Goal: Task Accomplishment & Management: Manage account settings

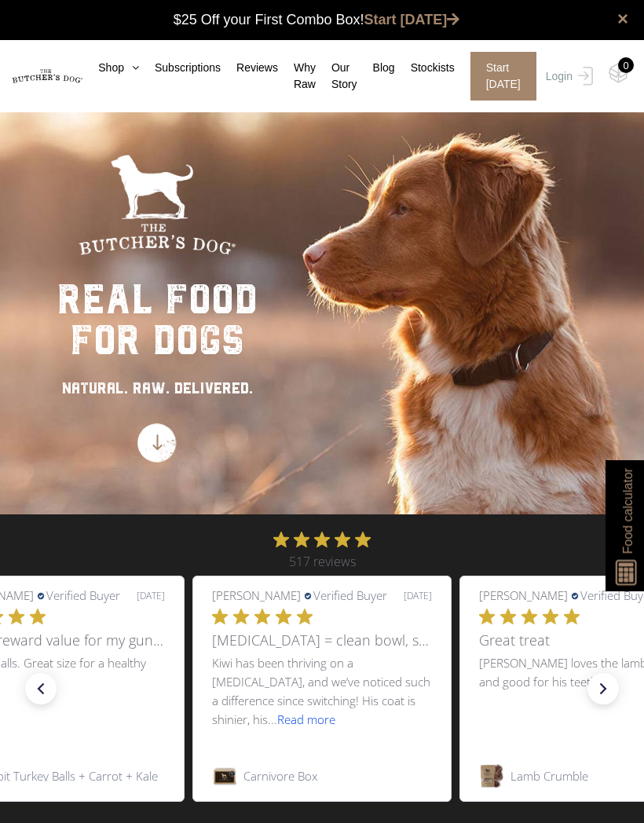
click at [0, 0] on img at bounding box center [0, 0] width 0 height 0
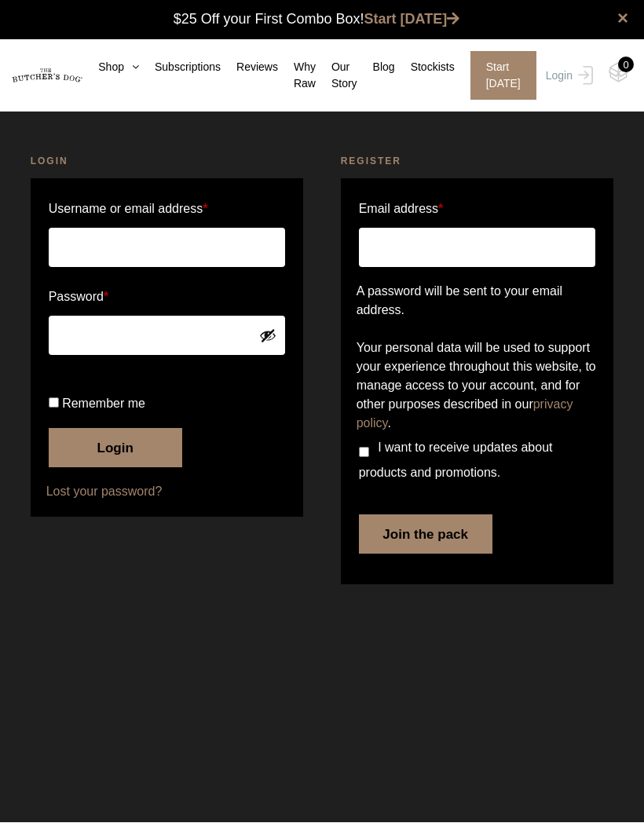
click at [147, 255] on input "Username or email address *" at bounding box center [167, 247] width 237 height 39
type input "frufle@gmail.com"
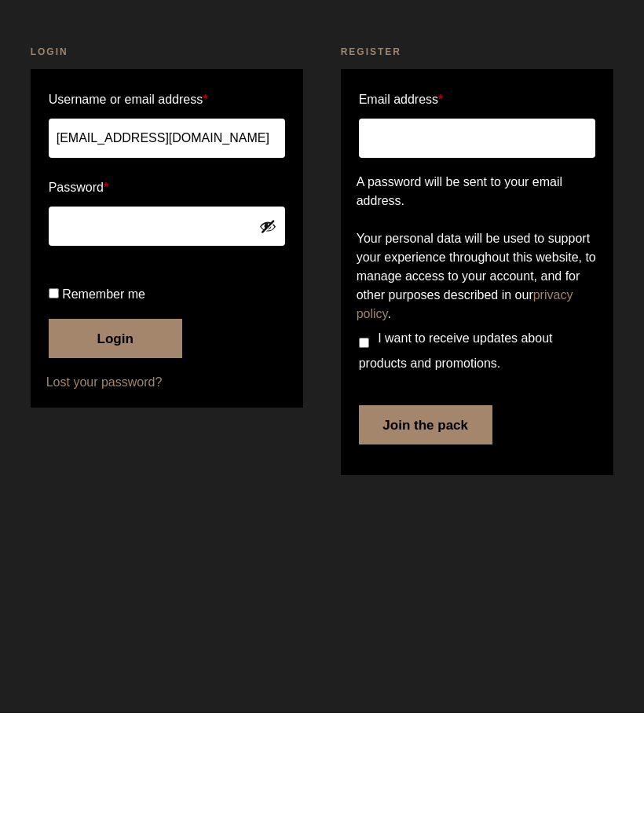
click at [135, 429] on button "Login" at bounding box center [115, 448] width 133 height 39
click at [120, 468] on button "Login" at bounding box center [115, 448] width 133 height 39
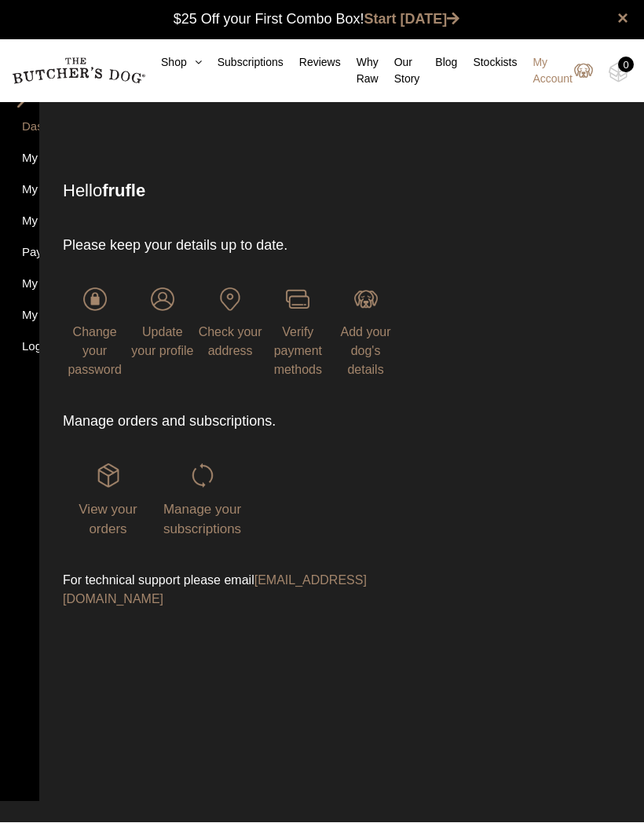
click at [0, 0] on img at bounding box center [0, 0] width 0 height 0
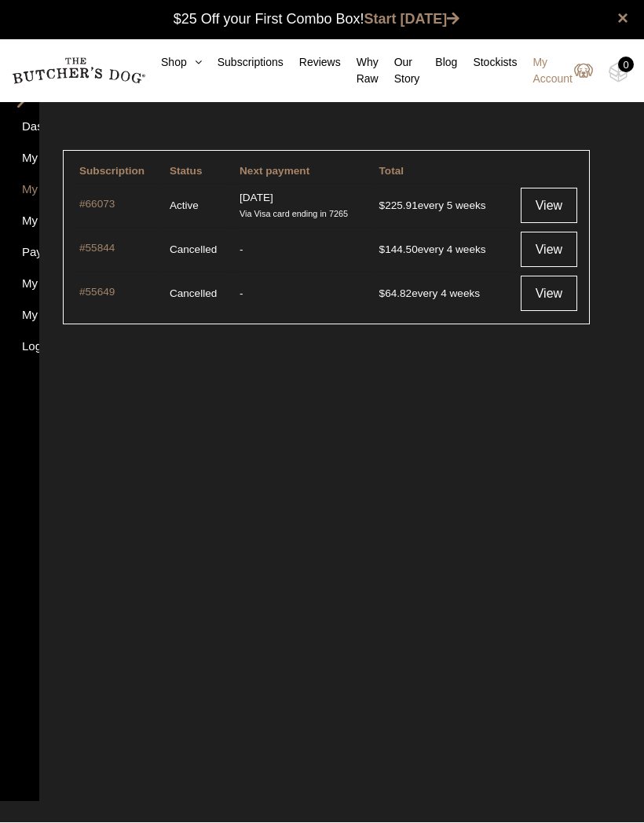
click at [554, 196] on link "View" at bounding box center [549, 205] width 57 height 35
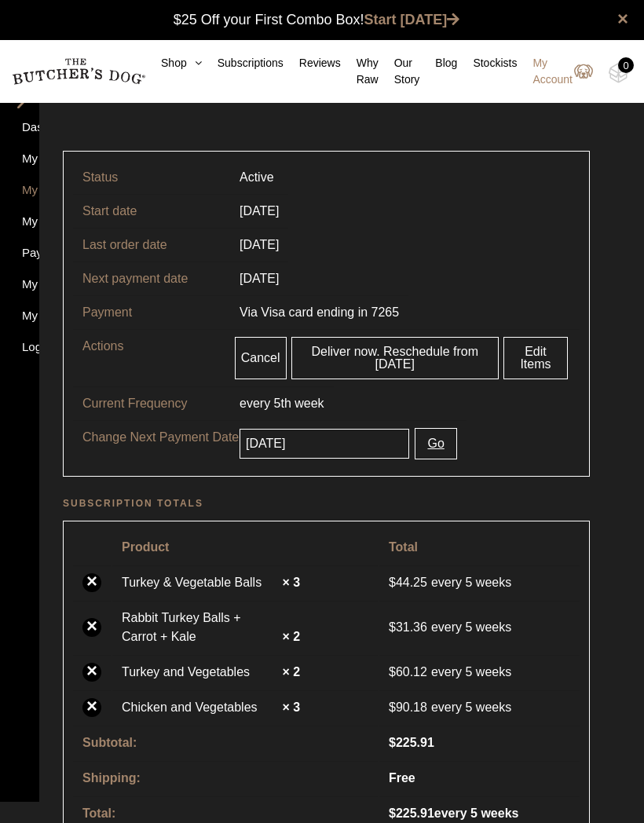
scroll to position [1, 0]
click at [304, 605] on table "Product Total × Turkey & Vegetable Balls × 3 Delivery schedule: [DATE] $ 44.25 …" at bounding box center [326, 680] width 527 height 320
click at [291, 589] on strong "× 3" at bounding box center [291, 582] width 18 height 13
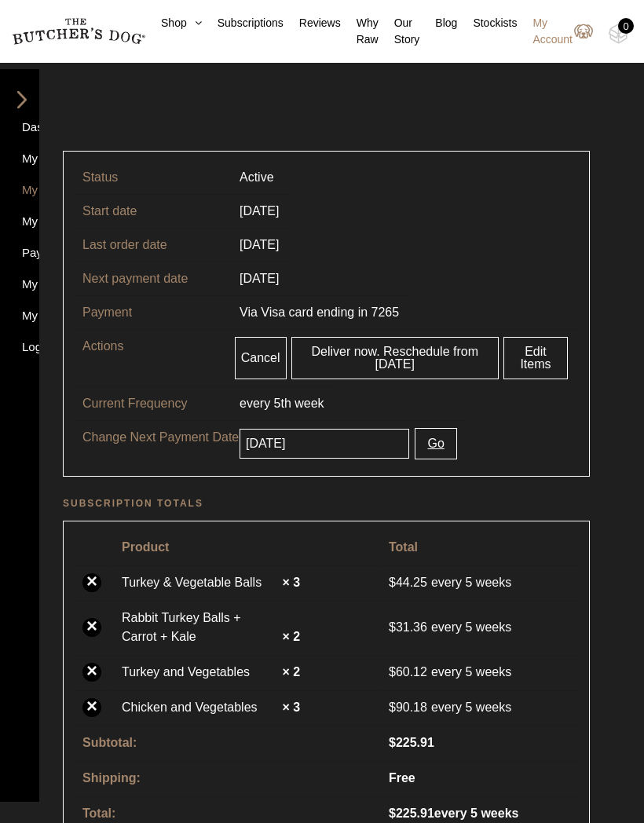
scroll to position [3, 0]
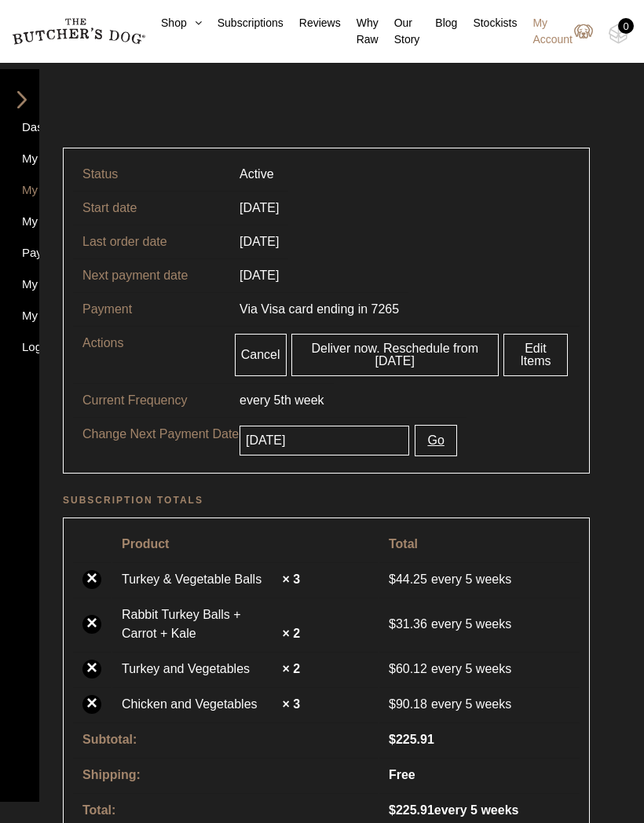
click at [536, 361] on link "Edit Items" at bounding box center [535, 355] width 64 height 42
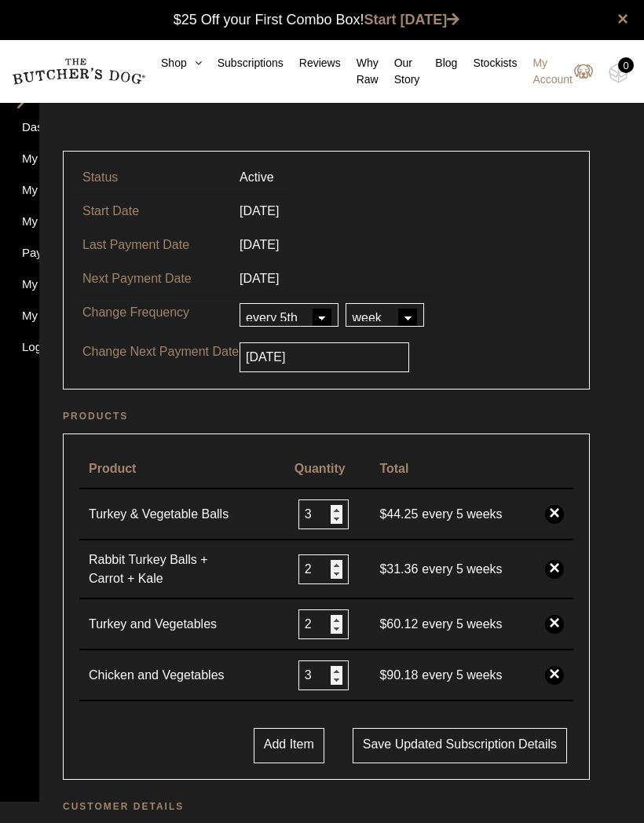
scroll to position [1, 0]
click at [332, 521] on input "3" at bounding box center [323, 514] width 50 height 30
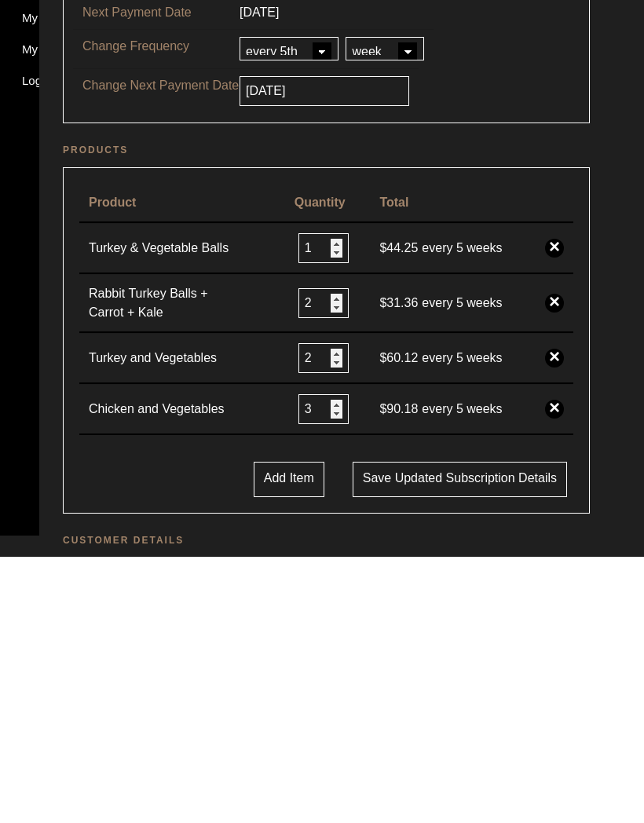
type input "1"
click at [331, 540] on td "2" at bounding box center [328, 569] width 86 height 59
type input "1"
click at [331, 609] on input "2" at bounding box center [323, 624] width 50 height 30
type input "1"
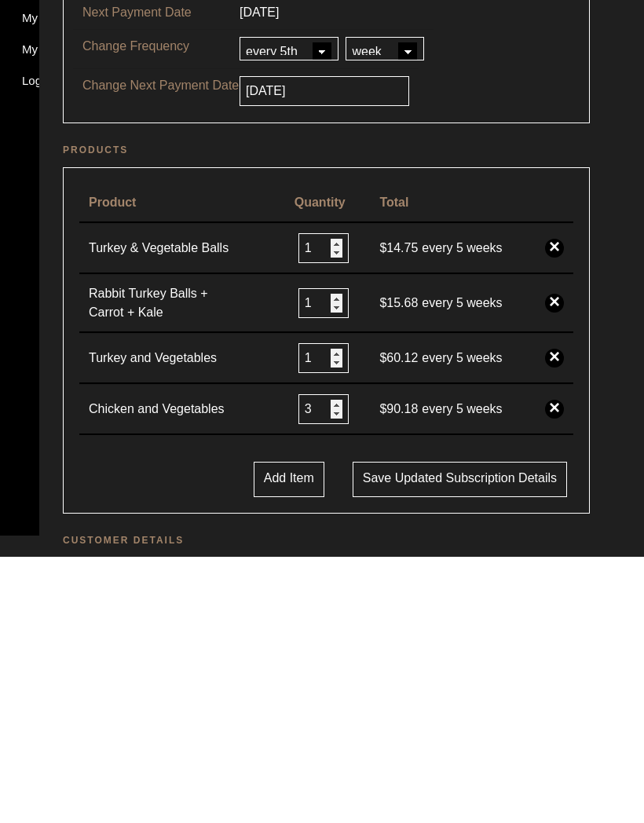
click at [326, 660] on input "3" at bounding box center [323, 675] width 50 height 30
type input "3"
type input "1"
click at [479, 489] on td "$ 14.75 every 5 weeks" at bounding box center [453, 514] width 166 height 51
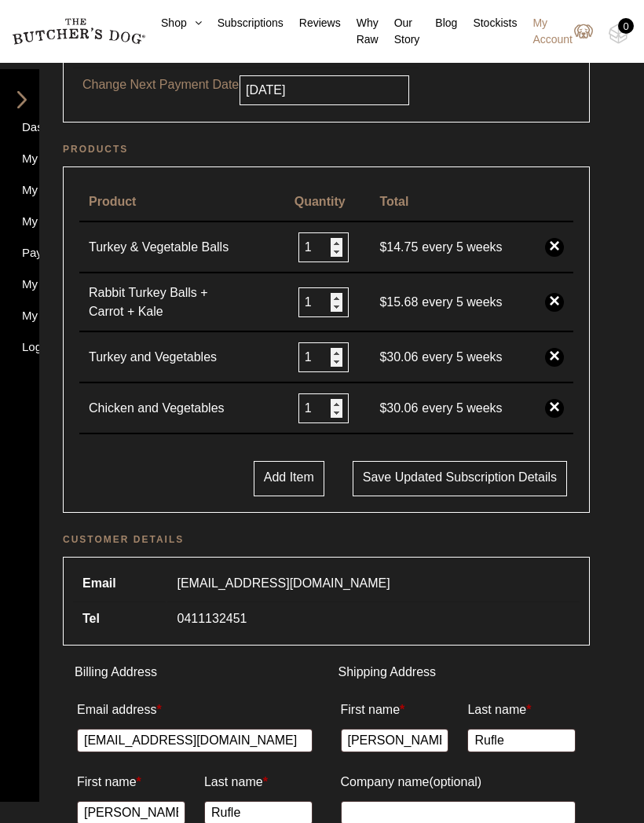
click at [488, 265] on td "$ 14.75 every 5 weeks" at bounding box center [453, 247] width 166 height 51
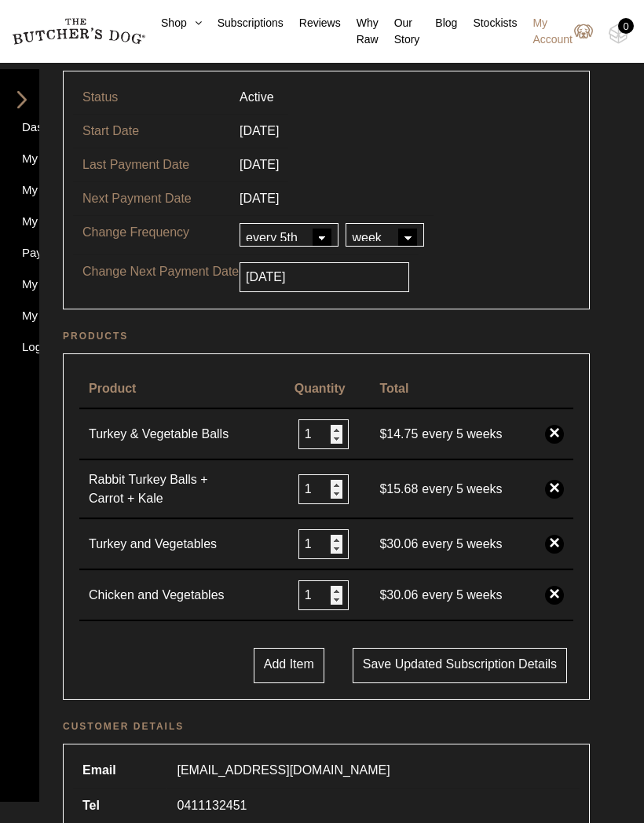
scroll to position [79, 0]
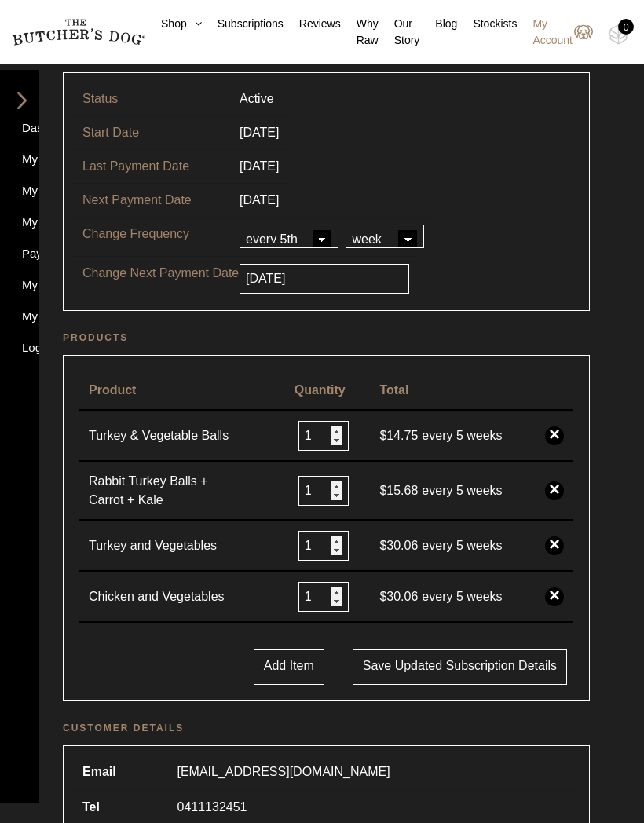
click at [328, 239] on select "every every 2nd every 3rd every 4th every 5th every 6th" at bounding box center [288, 236] width 99 height 24
click at [324, 247] on select "every every 2nd every 3rd every 4th every 5th every 6th" at bounding box center [288, 237] width 99 height 24
click at [326, 236] on select "every every 2nd every 3rd every 4th every 5th every 6th" at bounding box center [288, 237] width 99 height 24
select select "4"
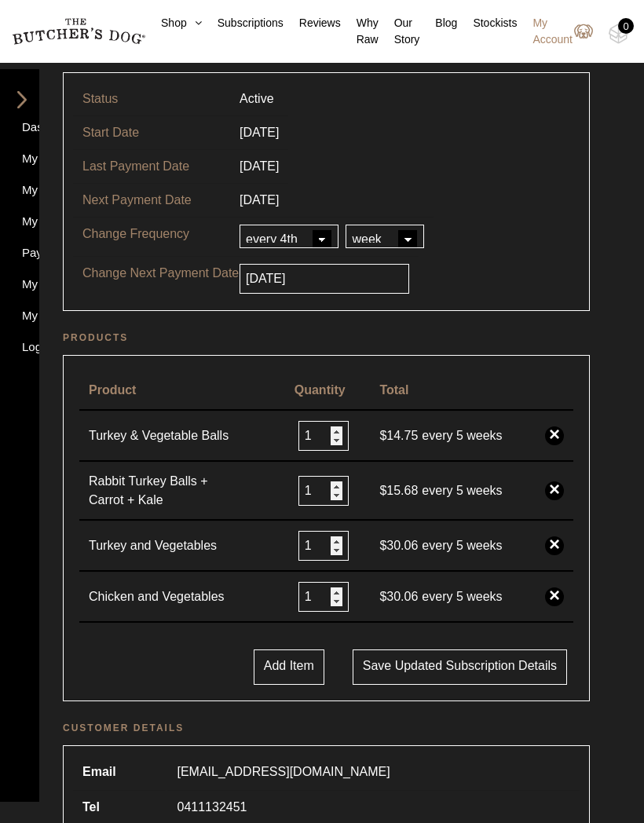
click at [511, 679] on button "Save updated subscription details" at bounding box center [460, 666] width 214 height 35
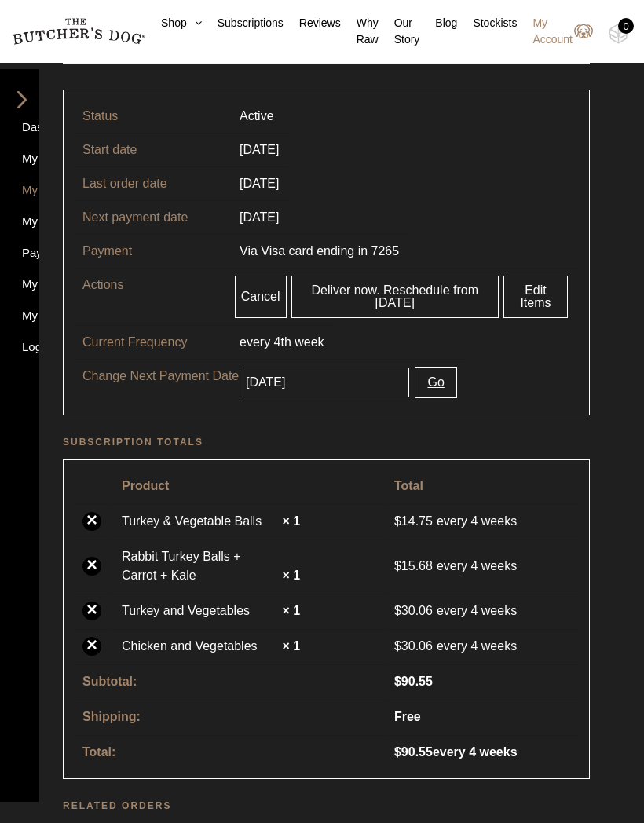
scroll to position [203, 0]
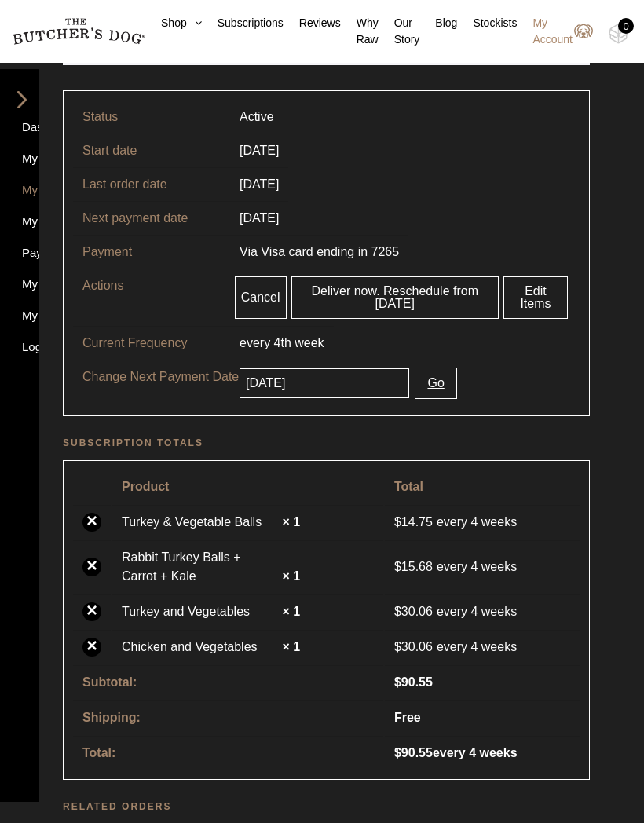
click at [551, 303] on link "Edit Items" at bounding box center [535, 297] width 64 height 42
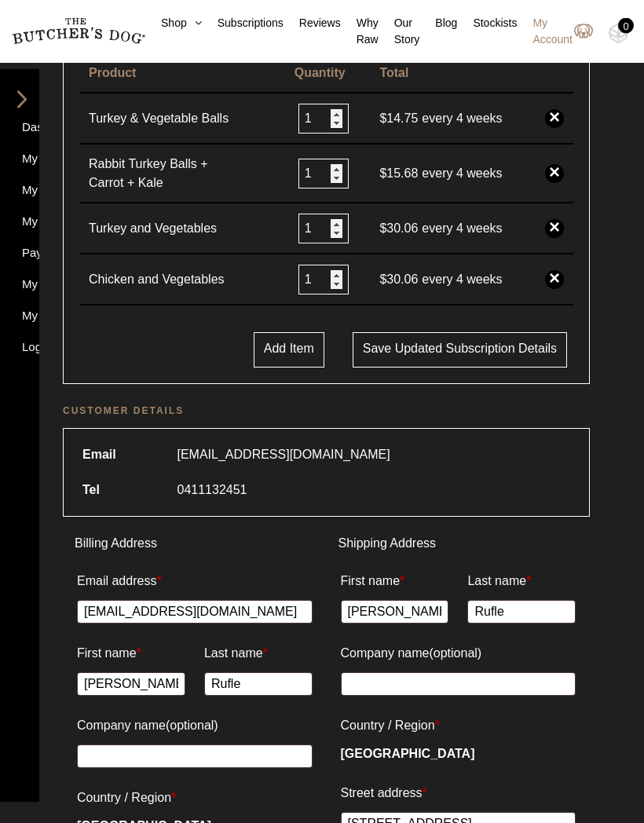
scroll to position [397, 0]
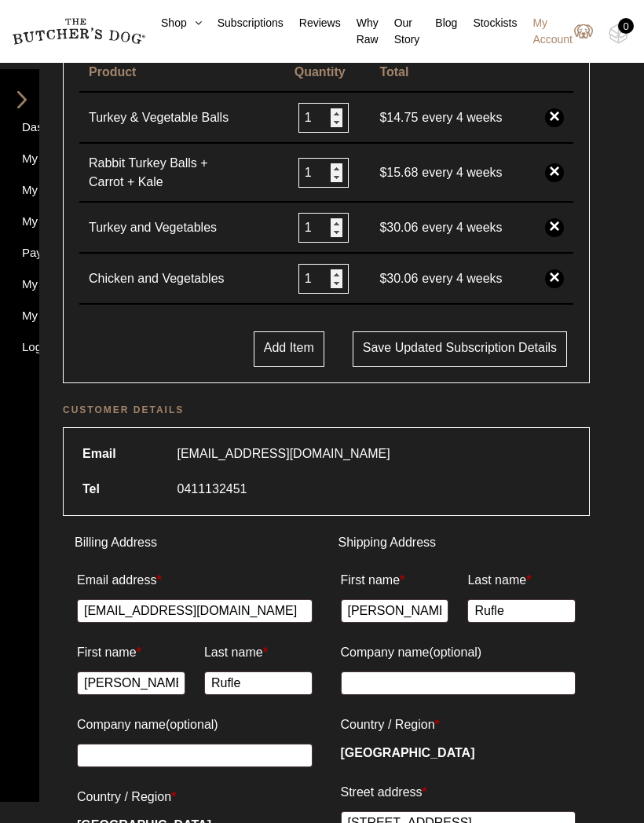
click at [261, 367] on button "Add Item" at bounding box center [289, 348] width 71 height 35
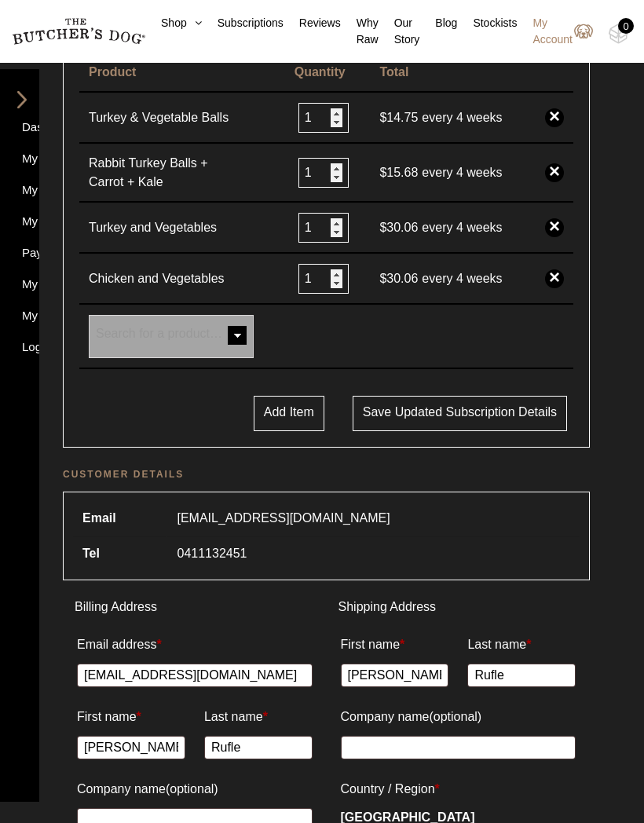
click at [239, 347] on span at bounding box center [236, 336] width 31 height 31
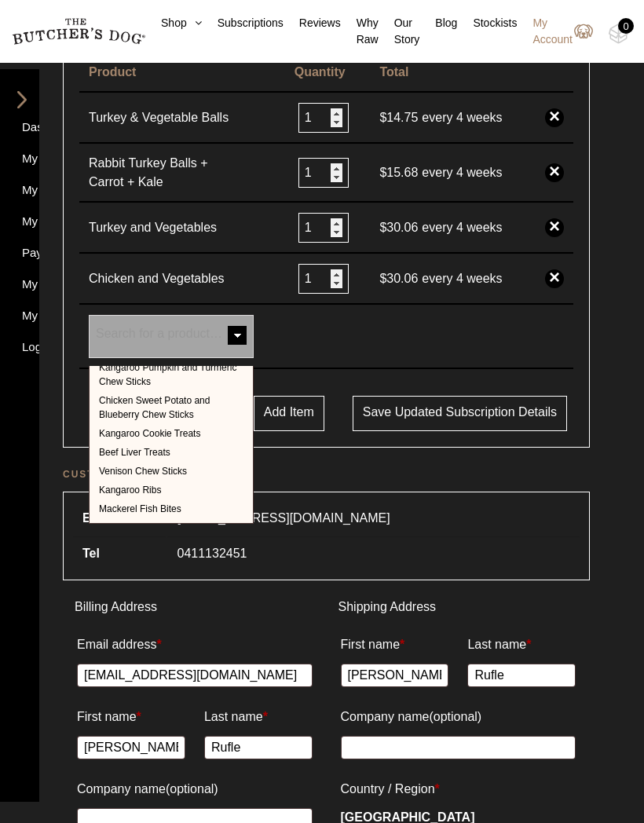
scroll to position [488, 0]
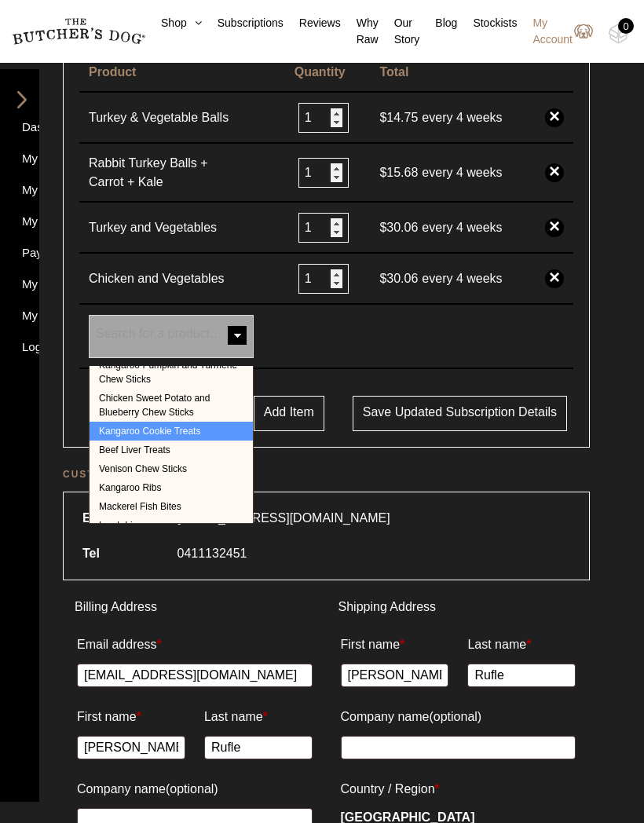
select select "39919"
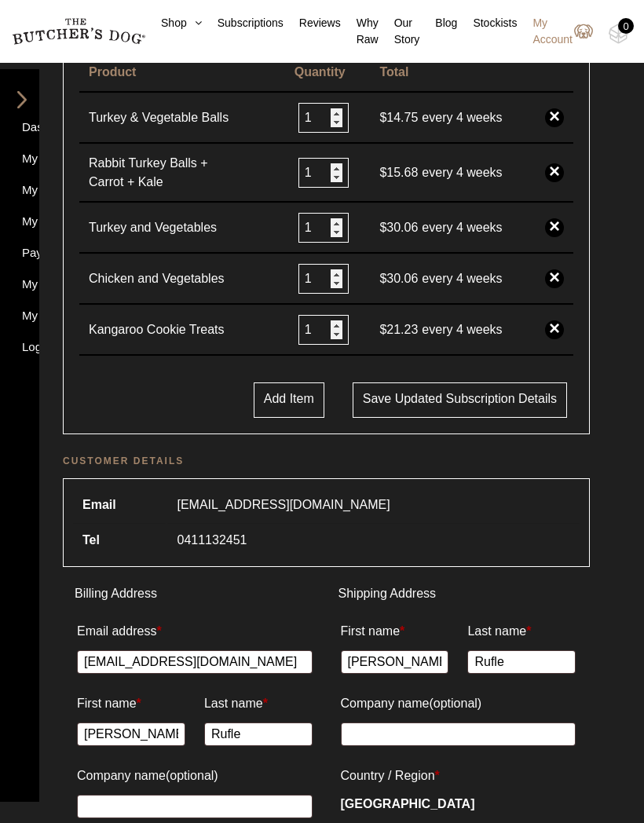
click at [277, 418] on button "Add Item" at bounding box center [289, 399] width 71 height 35
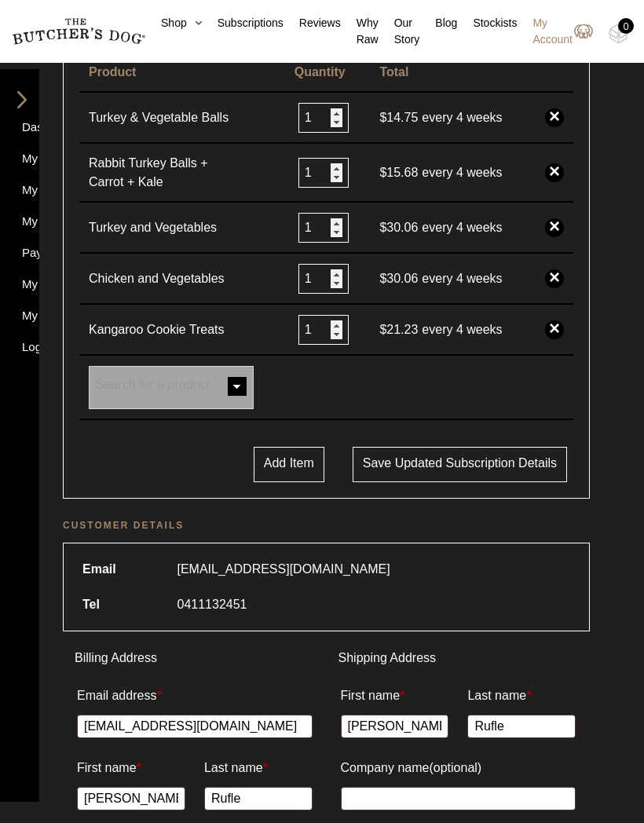
click at [233, 404] on span at bounding box center [236, 387] width 31 height 31
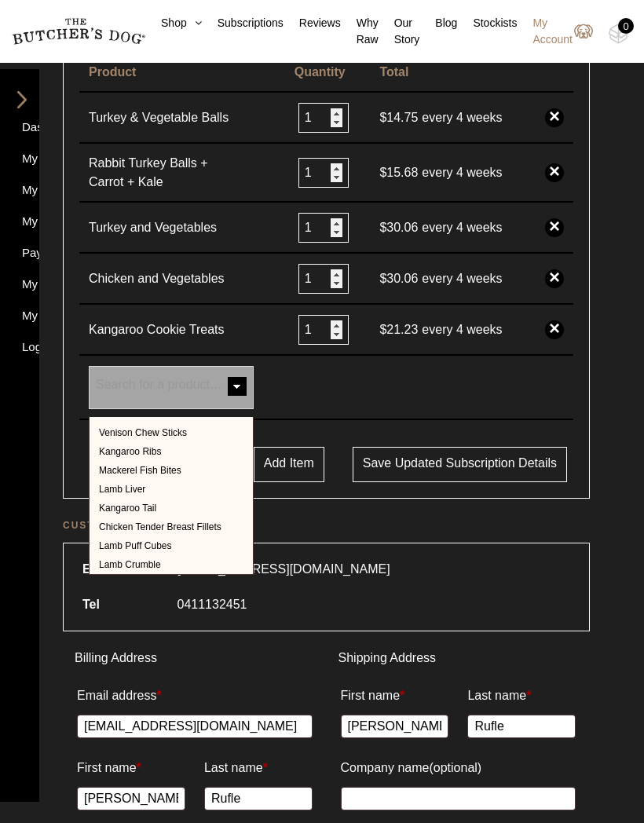
scroll to position [623, 0]
select select "335"
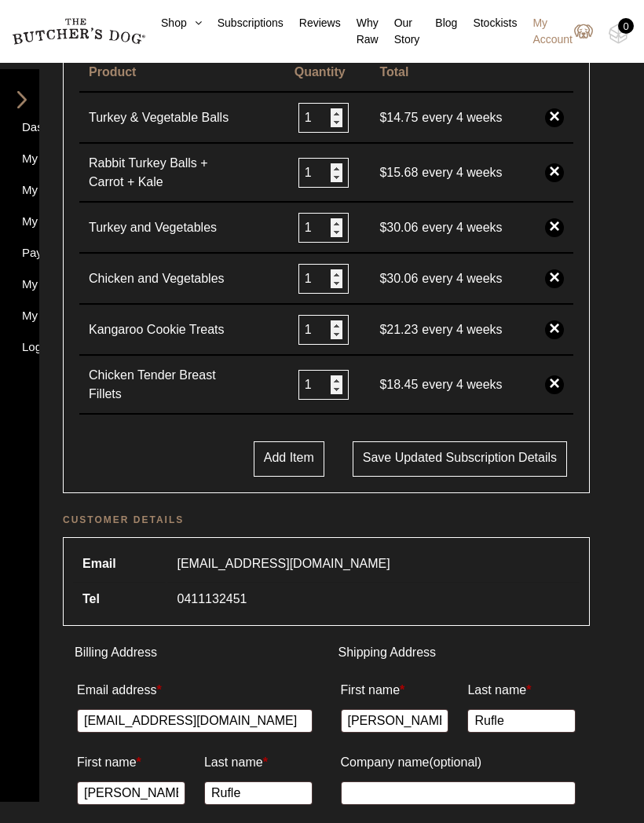
click at [280, 475] on button "Add Item" at bounding box center [289, 458] width 71 height 35
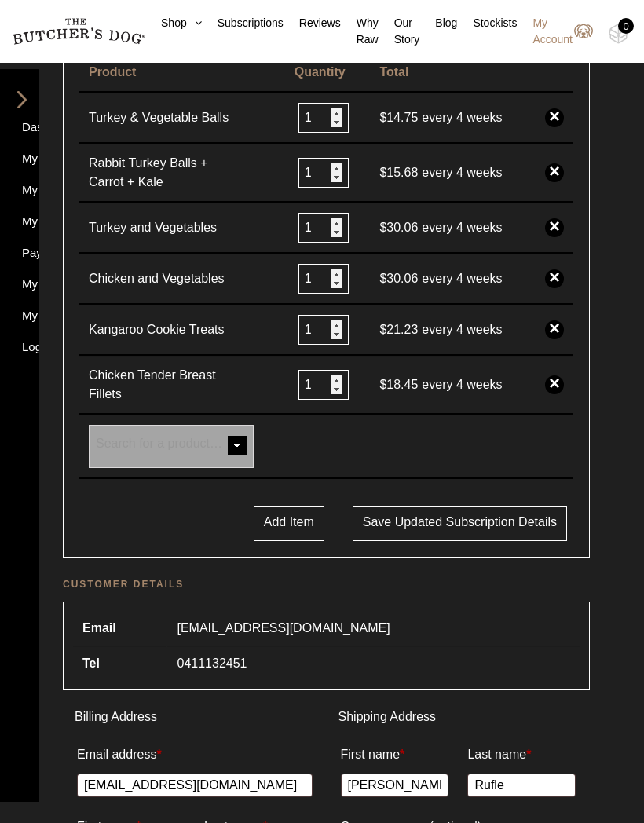
click at [228, 462] on span at bounding box center [236, 446] width 31 height 31
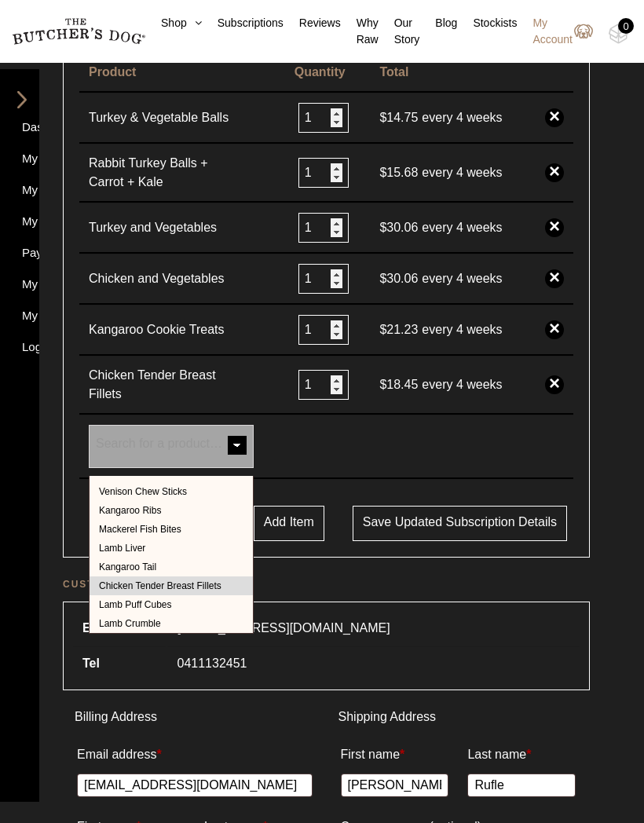
scroll to position [632, 0]
select select "534"
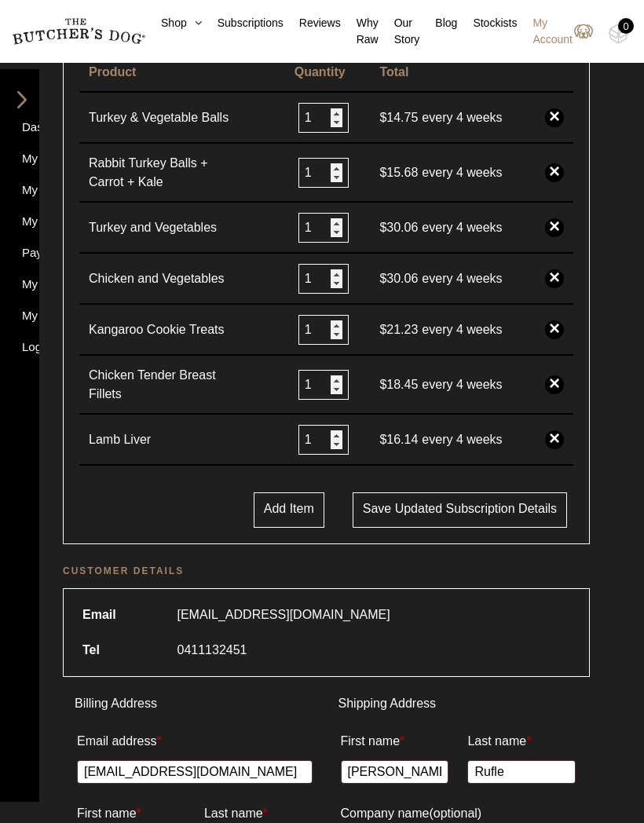
click at [254, 528] on button "Add Item" at bounding box center [289, 509] width 71 height 35
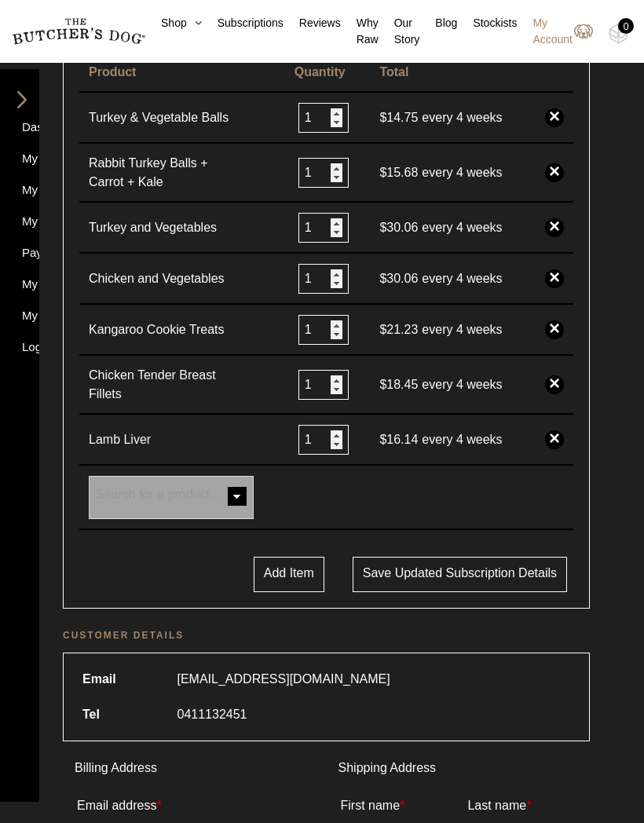
click at [246, 506] on span at bounding box center [236, 497] width 31 height 31
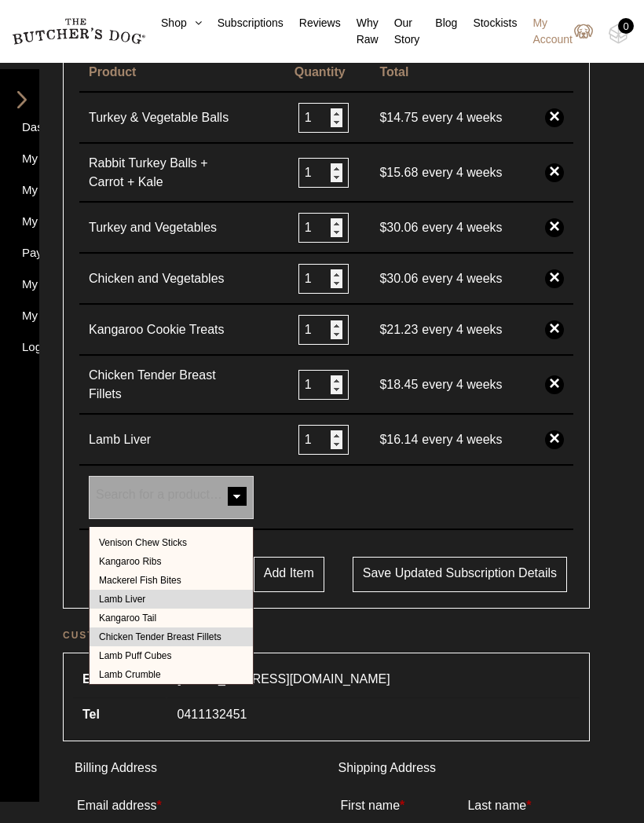
select select "331"
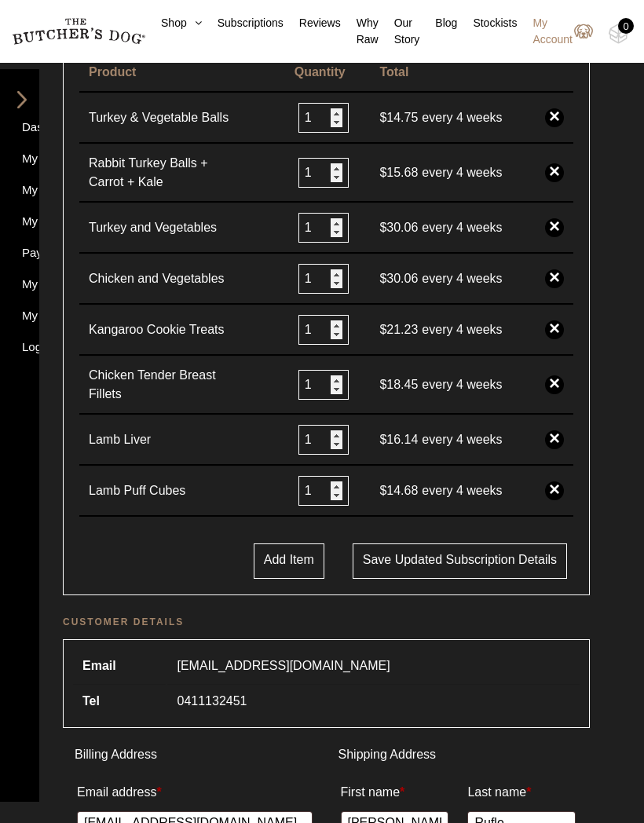
scroll to position [428, 0]
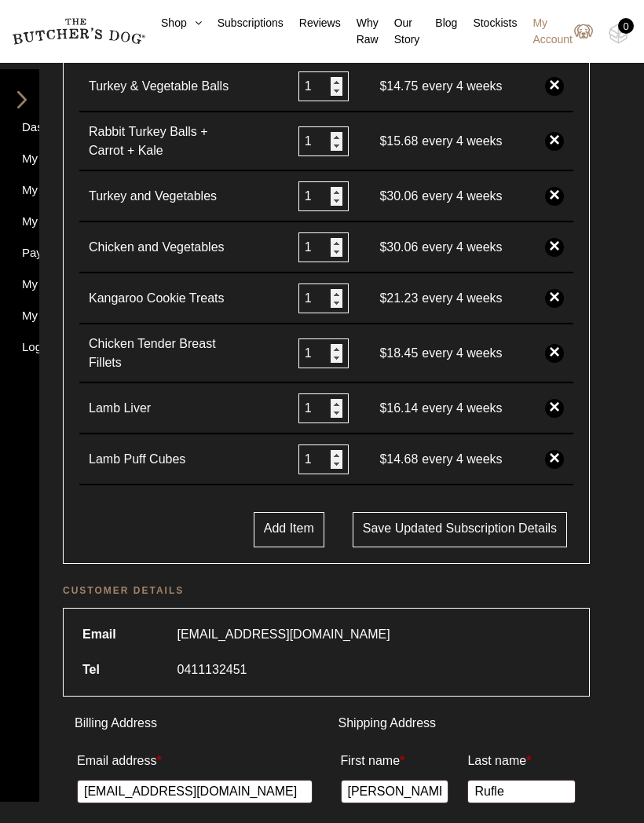
click at [441, 538] on button "Save updated subscription details" at bounding box center [460, 529] width 214 height 35
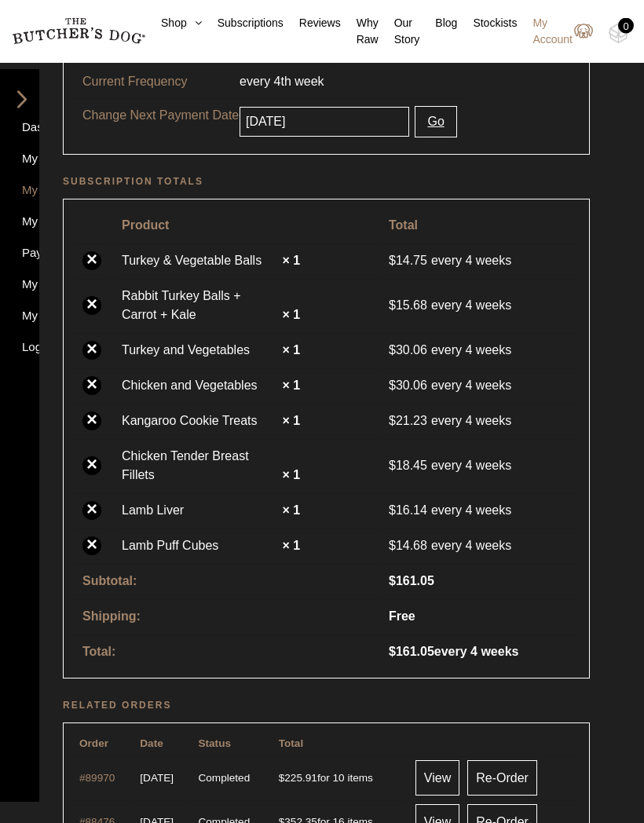
scroll to position [609, 0]
